Goal: Task Accomplishment & Management: Complete application form

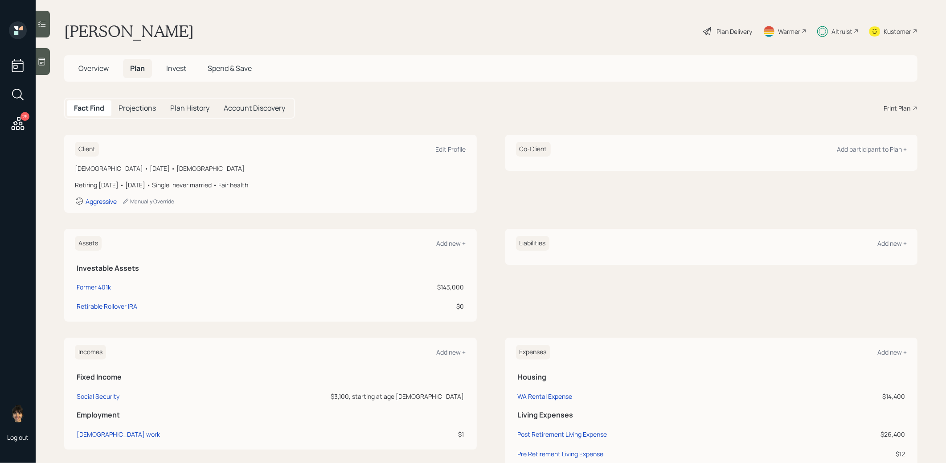
click at [180, 70] on span "Invest" at bounding box center [176, 68] width 20 height 10
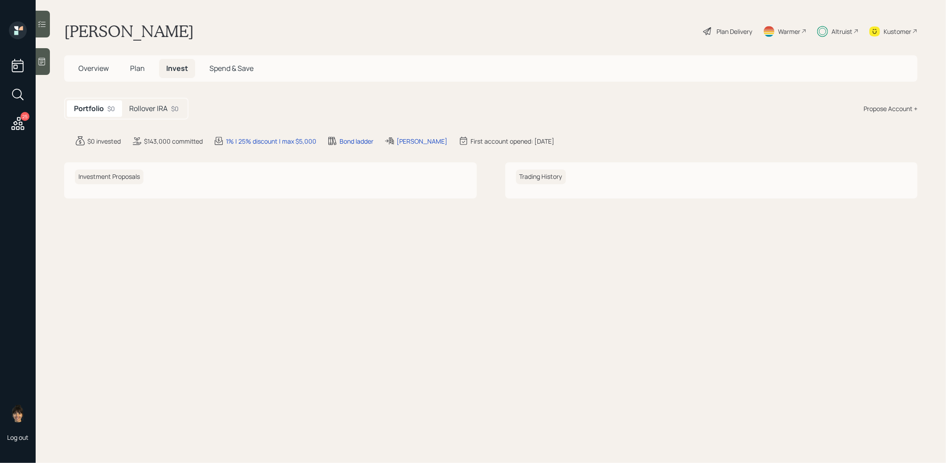
click at [152, 109] on h5 "Rollover IRA" at bounding box center [148, 108] width 38 height 8
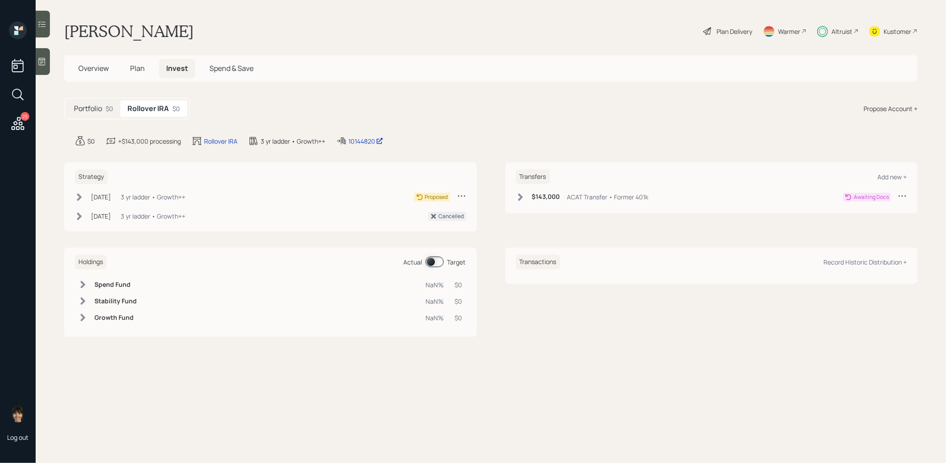
click at [80, 196] on icon at bounding box center [79, 197] width 5 height 8
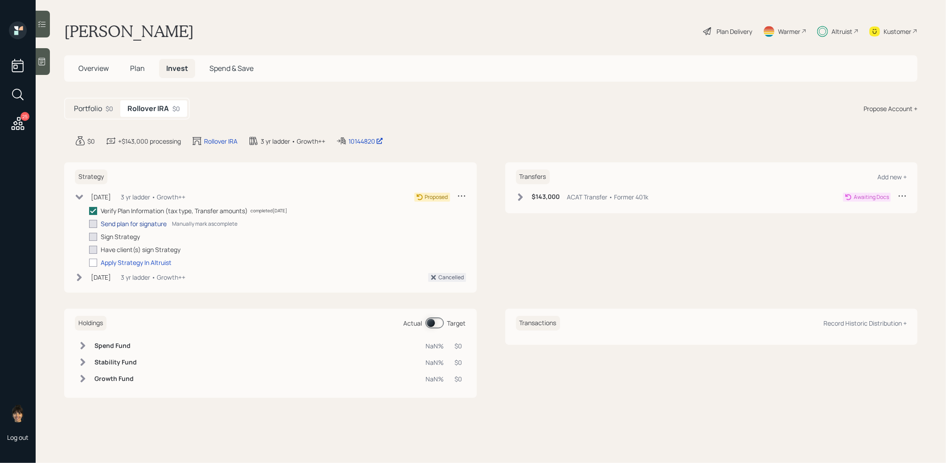
click at [114, 225] on div "Send plan for signature" at bounding box center [134, 223] width 66 height 9
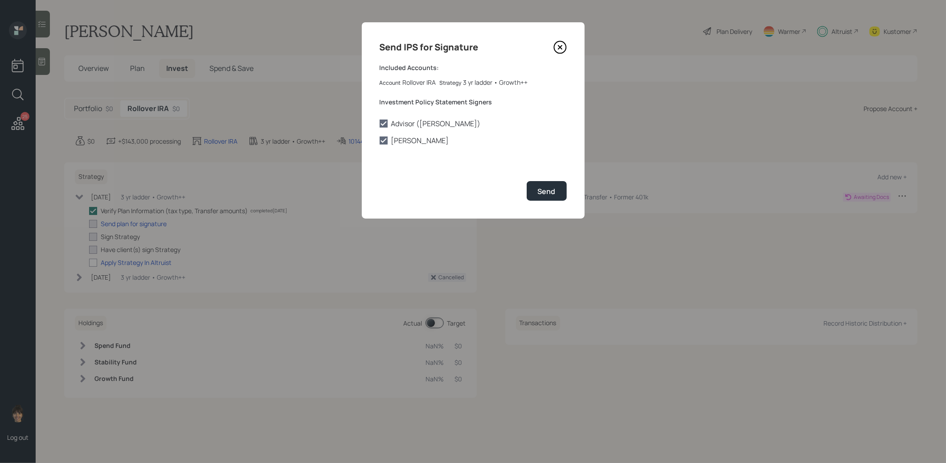
click at [559, 47] on icon at bounding box center [560, 47] width 4 height 4
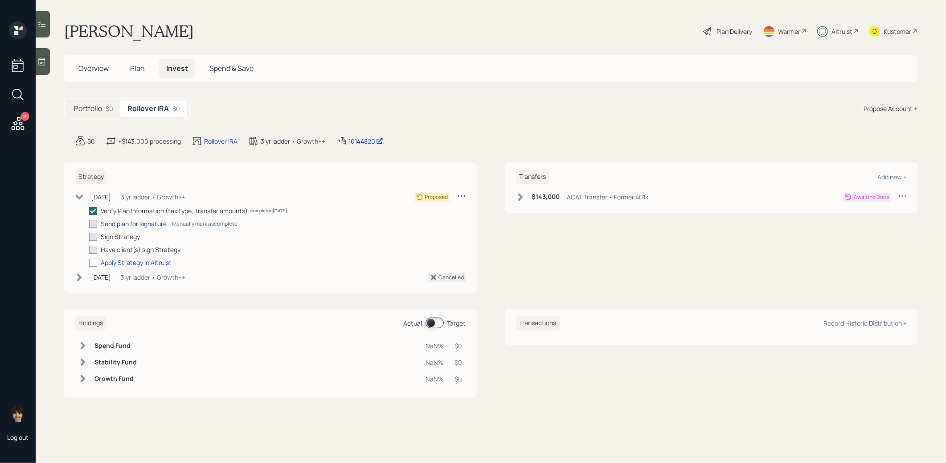
click at [142, 221] on div "Send plan for signature" at bounding box center [134, 223] width 66 height 9
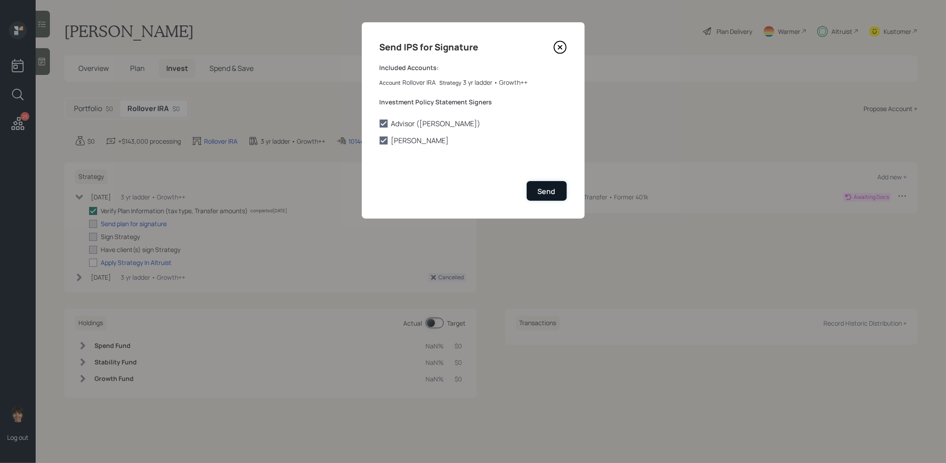
click at [551, 189] on div "Send" at bounding box center [547, 191] width 18 height 10
checkbox input "true"
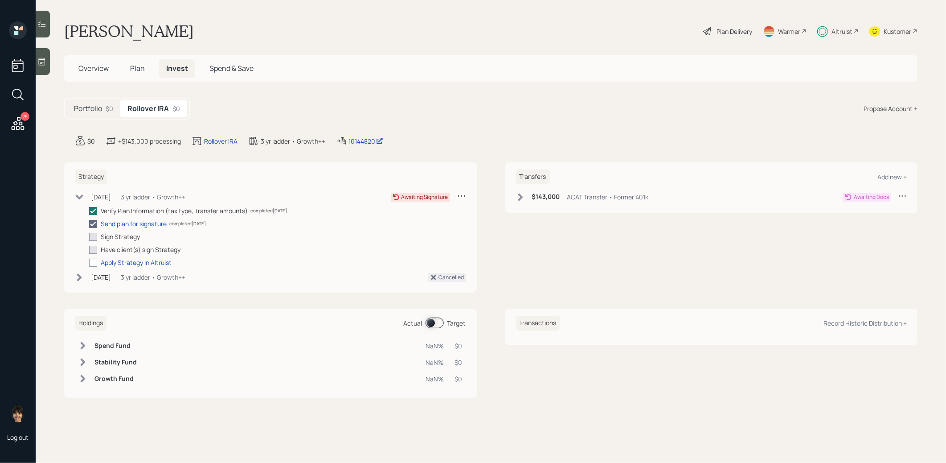
click at [520, 197] on icon at bounding box center [520, 197] width 5 height 8
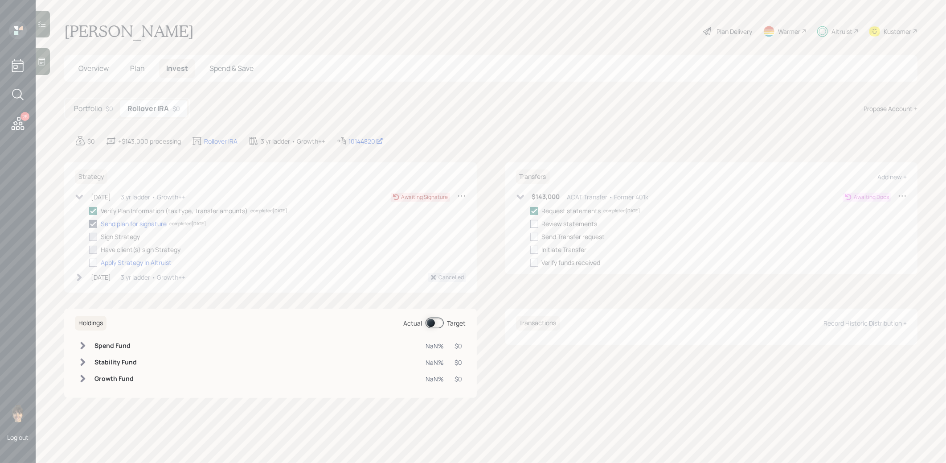
click at [535, 222] on div at bounding box center [534, 224] width 8 height 8
click at [530, 223] on input "checkbox" at bounding box center [530, 223] width 0 height 0
checkbox input "true"
